Goal: Check status: Check status

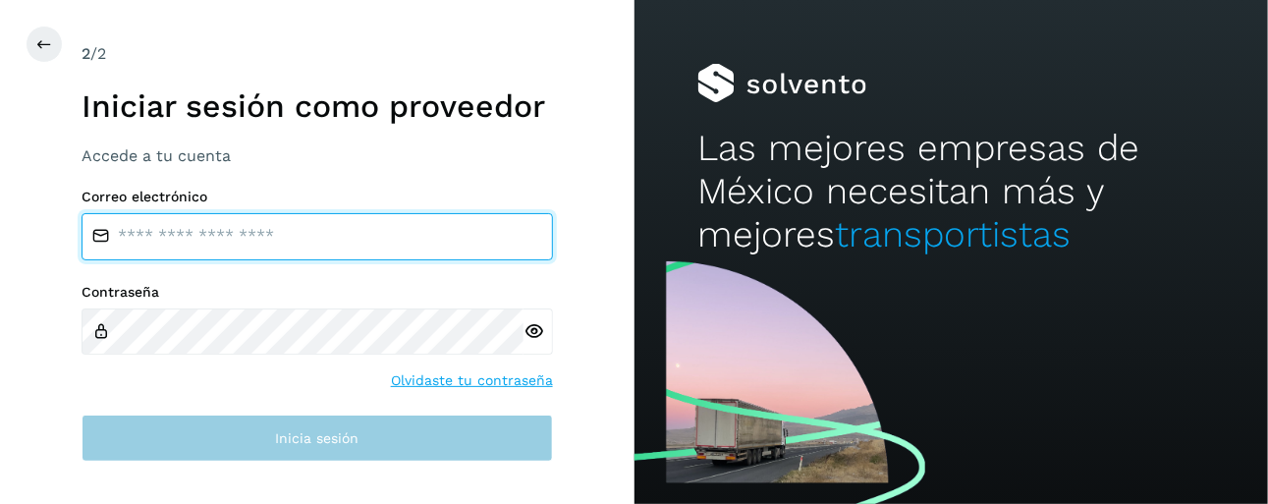
type input "**********"
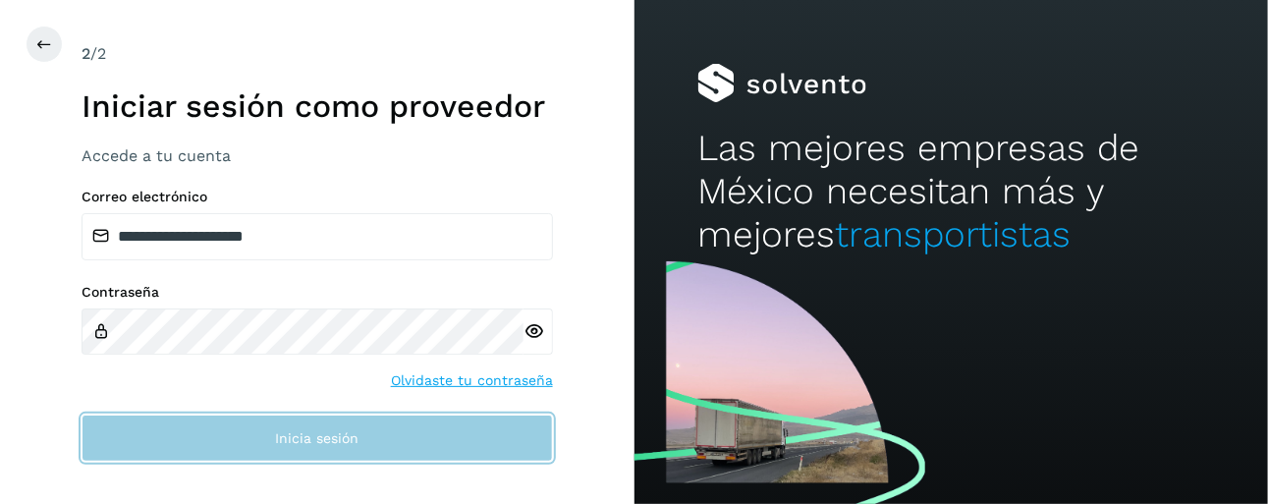
click at [378, 442] on button "Inicia sesión" at bounding box center [318, 438] width 472 height 47
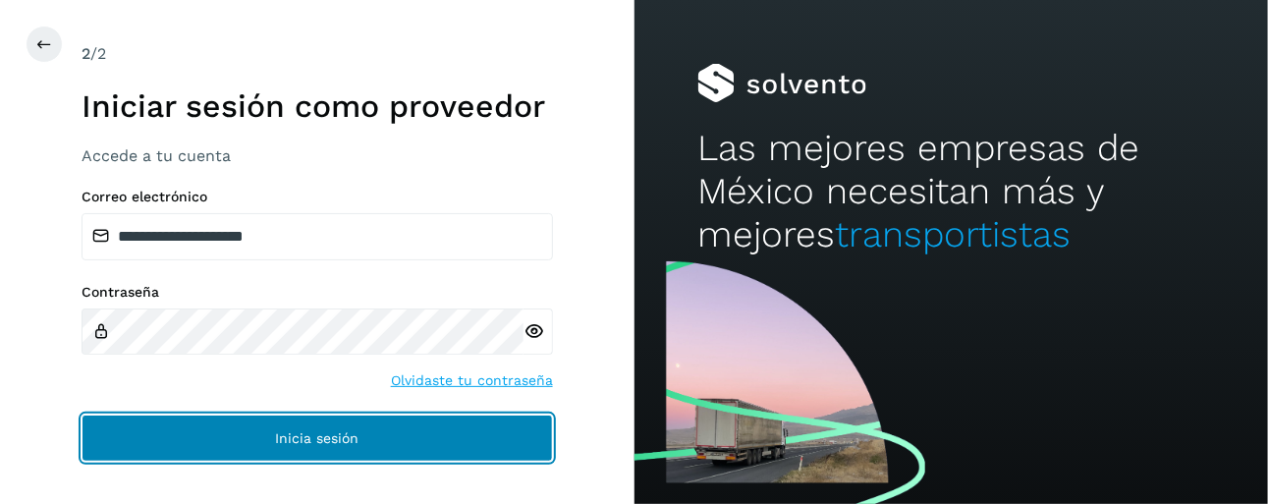
click at [392, 444] on button "Inicia sesión" at bounding box center [318, 438] width 472 height 47
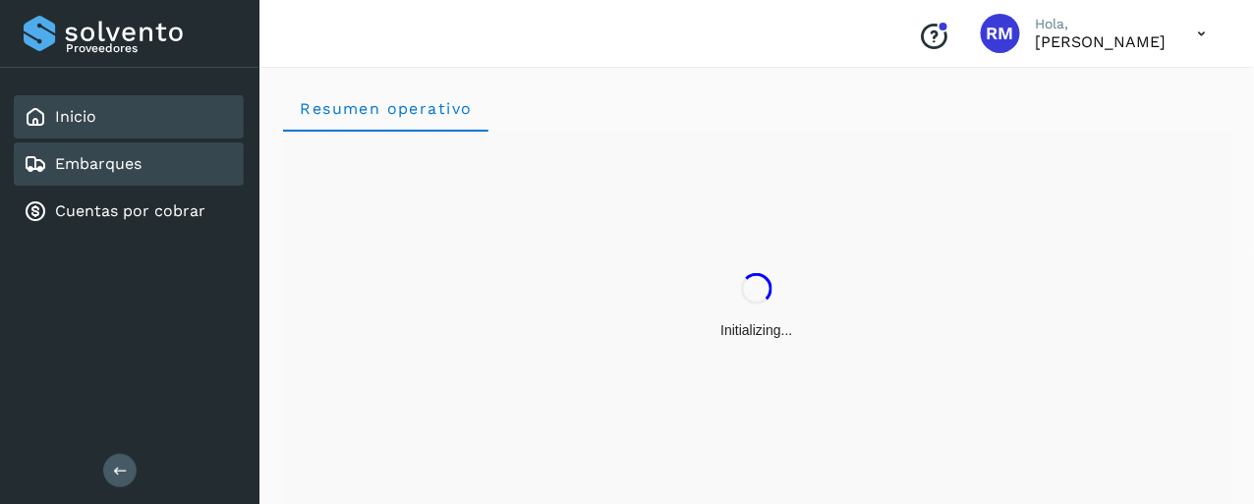
click at [86, 178] on div "Embarques" at bounding box center [129, 163] width 230 height 43
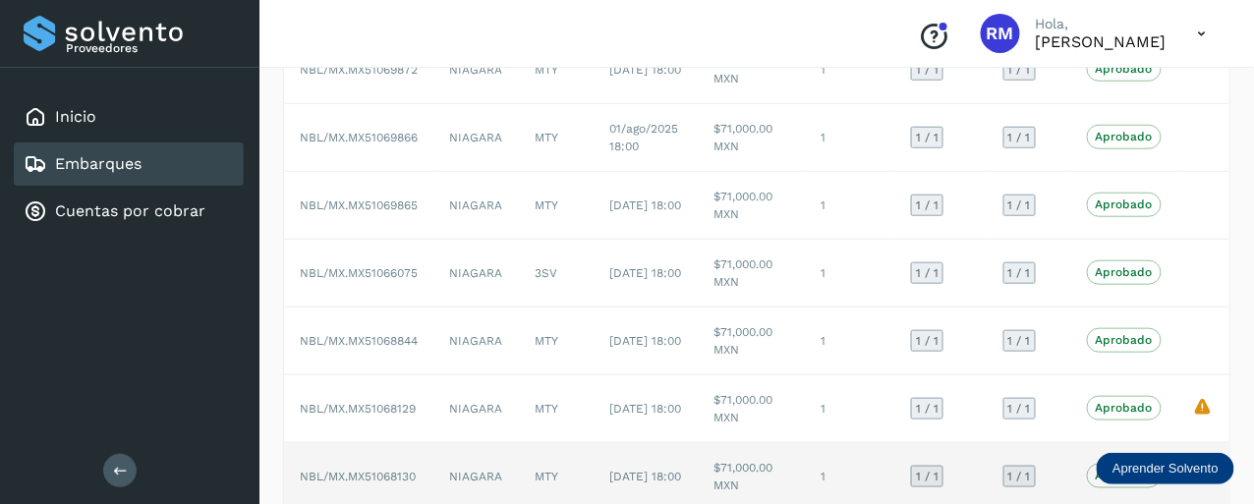
scroll to position [514, 0]
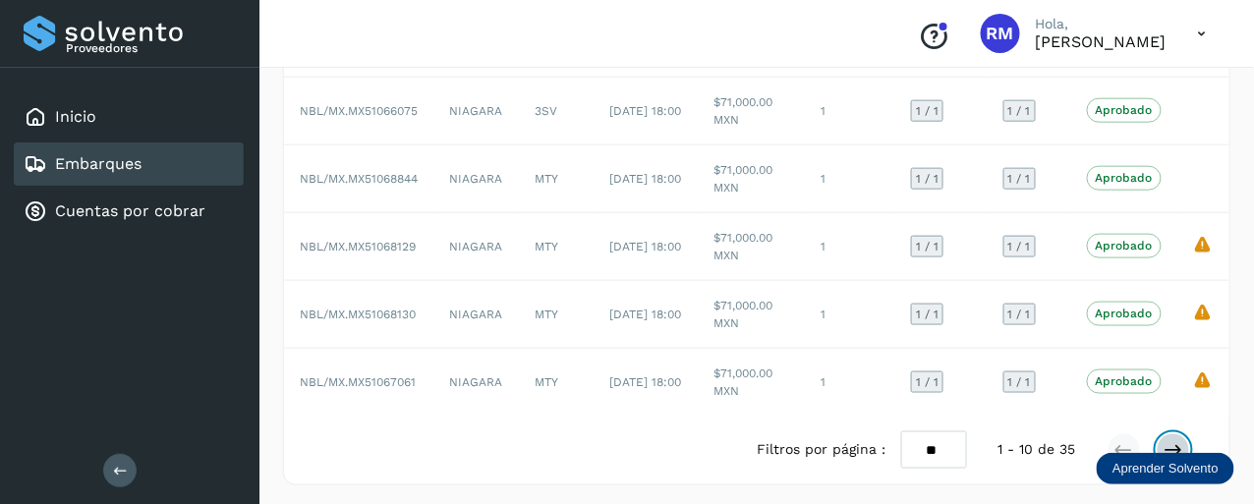
click at [1176, 443] on icon at bounding box center [1173, 450] width 20 height 20
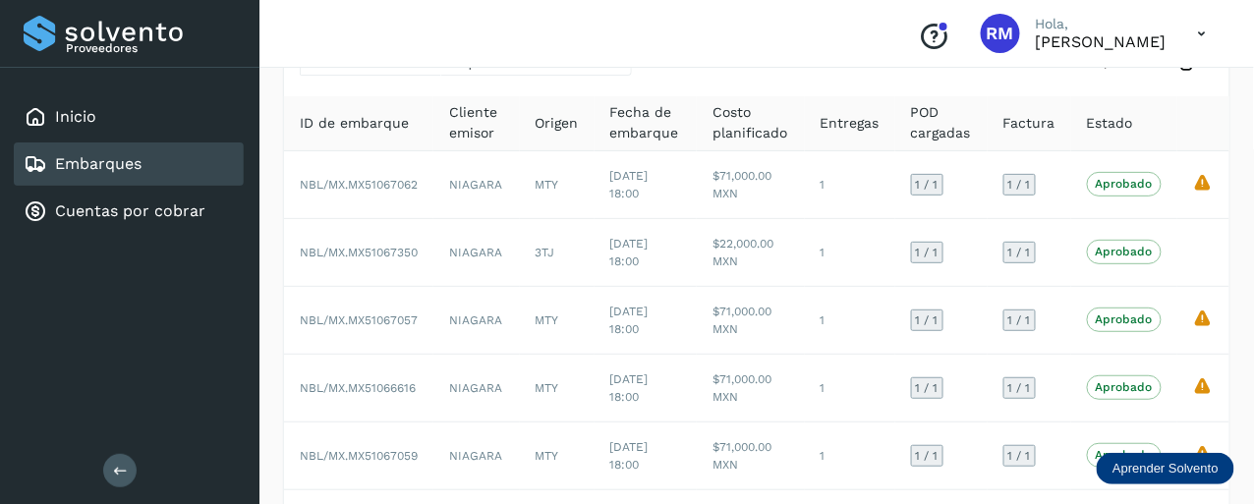
scroll to position [0, 0]
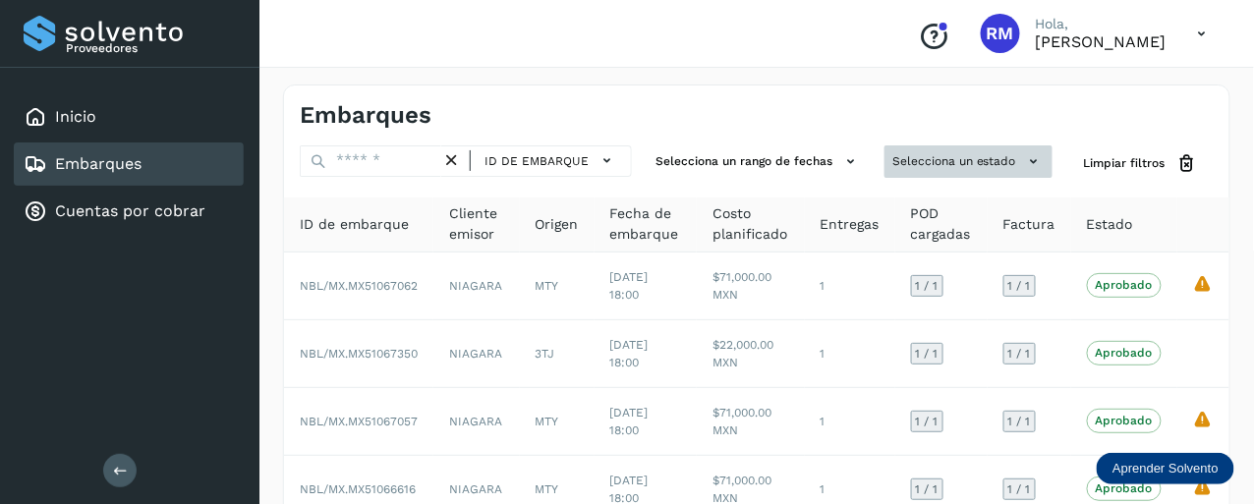
click at [926, 157] on button "Selecciona un estado" at bounding box center [968, 161] width 168 height 32
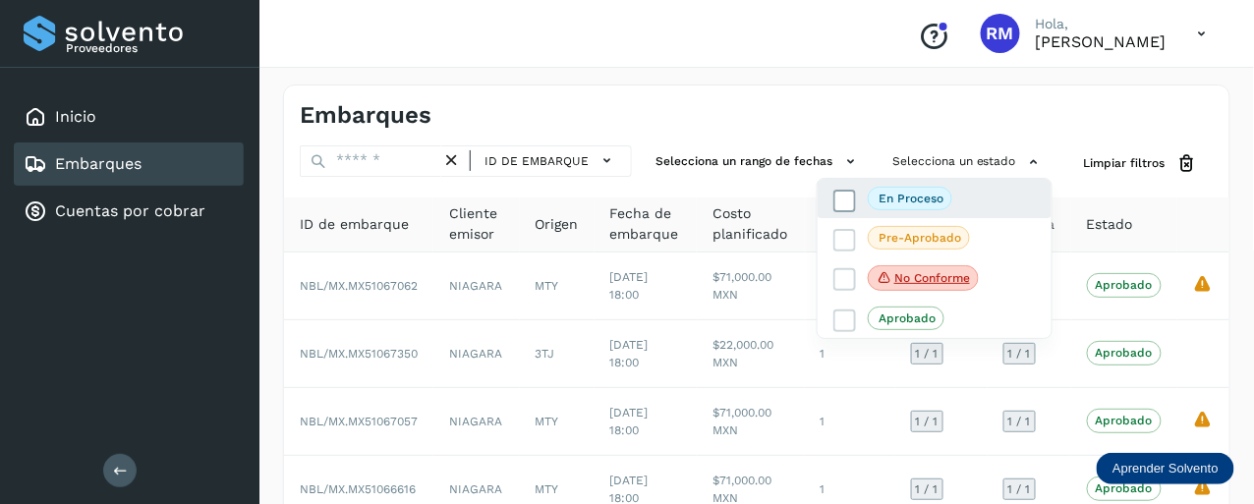
click at [911, 196] on p "En proceso" at bounding box center [910, 199] width 65 height 14
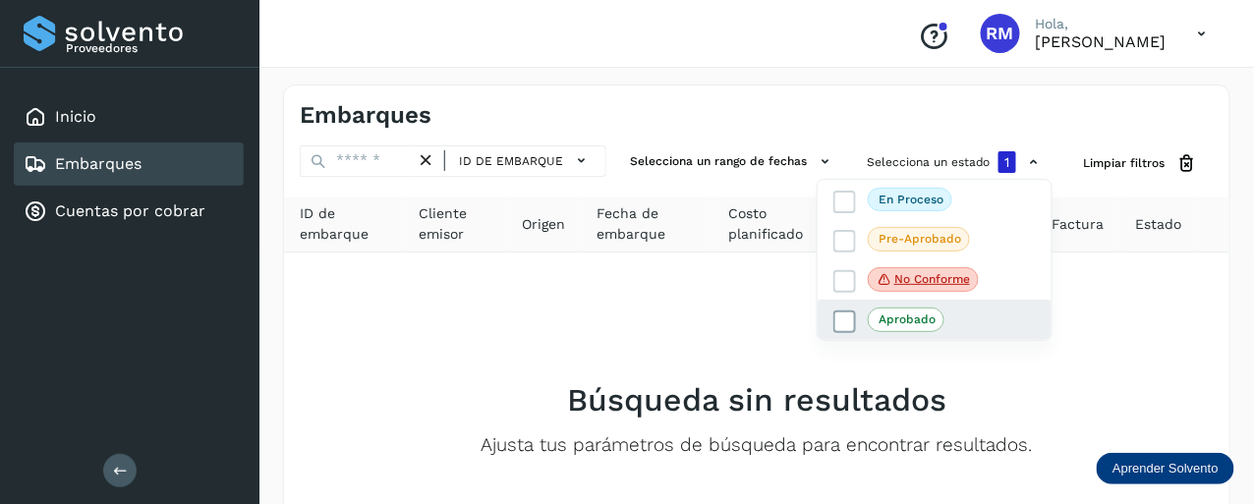
click at [907, 323] on p "Aprobado" at bounding box center [906, 319] width 57 height 14
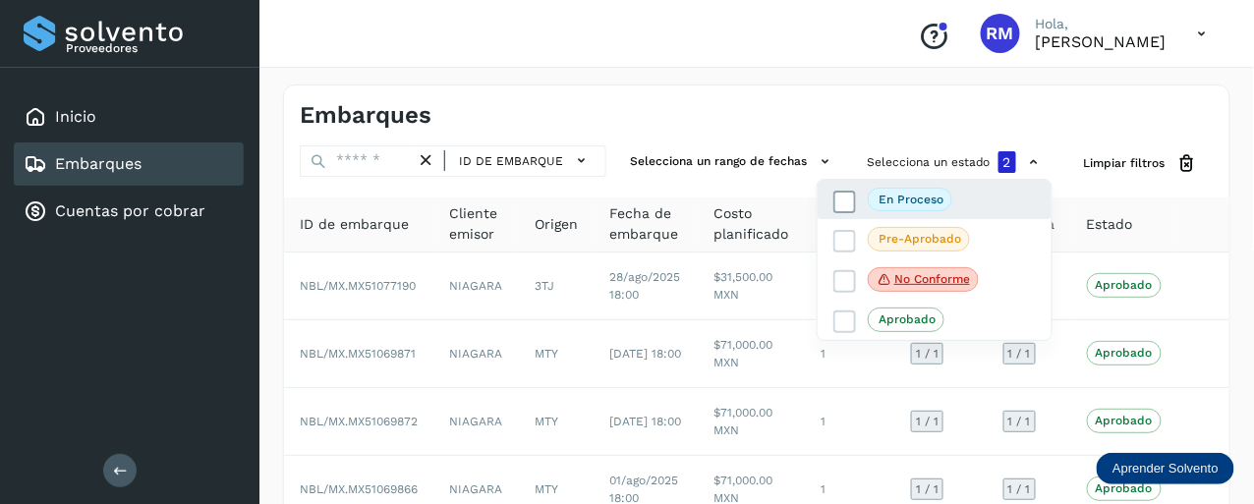
click at [893, 202] on p "En proceso" at bounding box center [910, 200] width 65 height 14
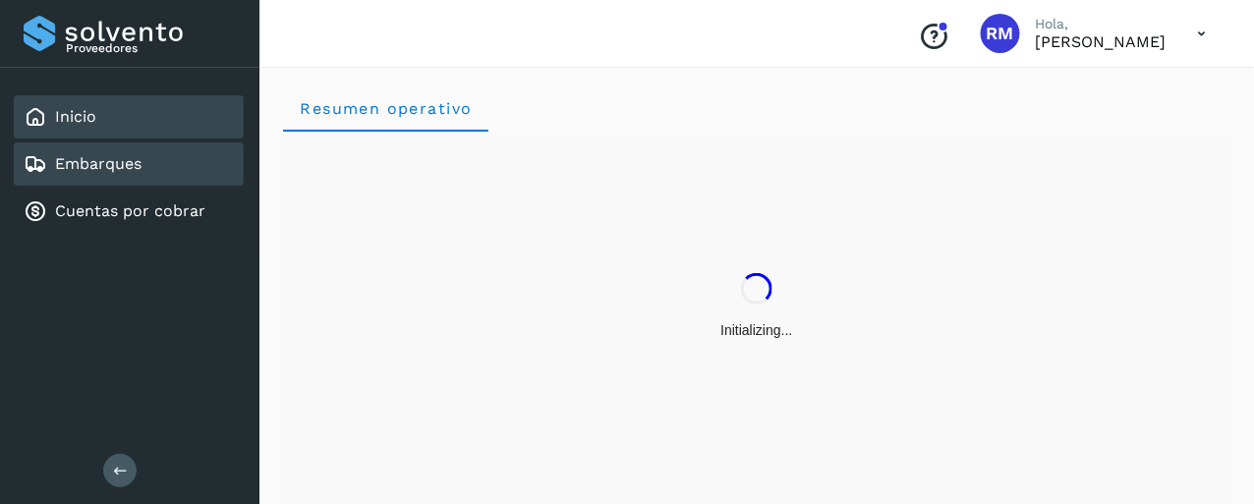
click at [181, 172] on div "Embarques" at bounding box center [129, 163] width 230 height 43
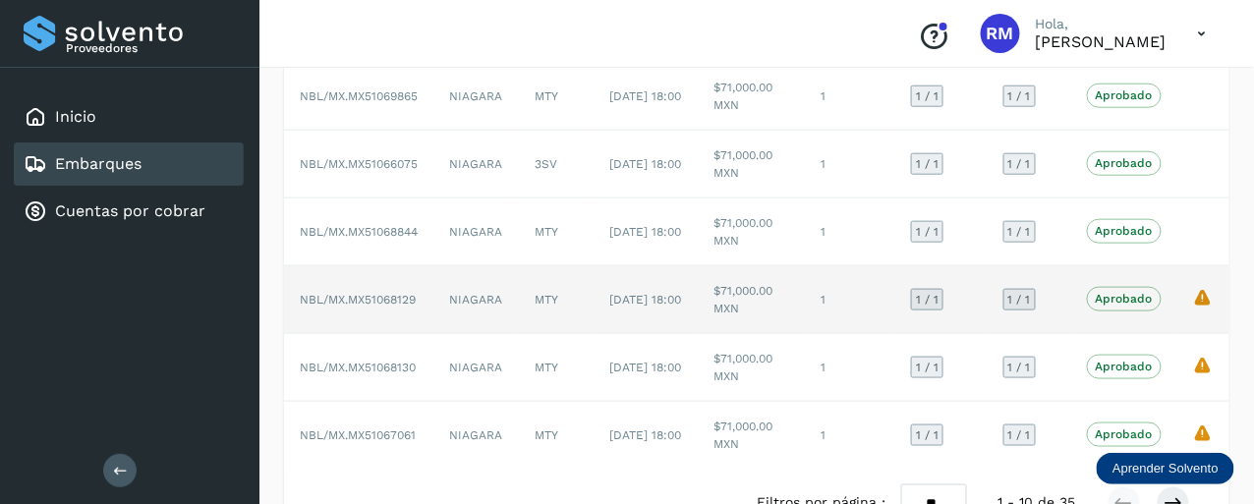
scroll to position [514, 0]
